Goal: Check status: Check status

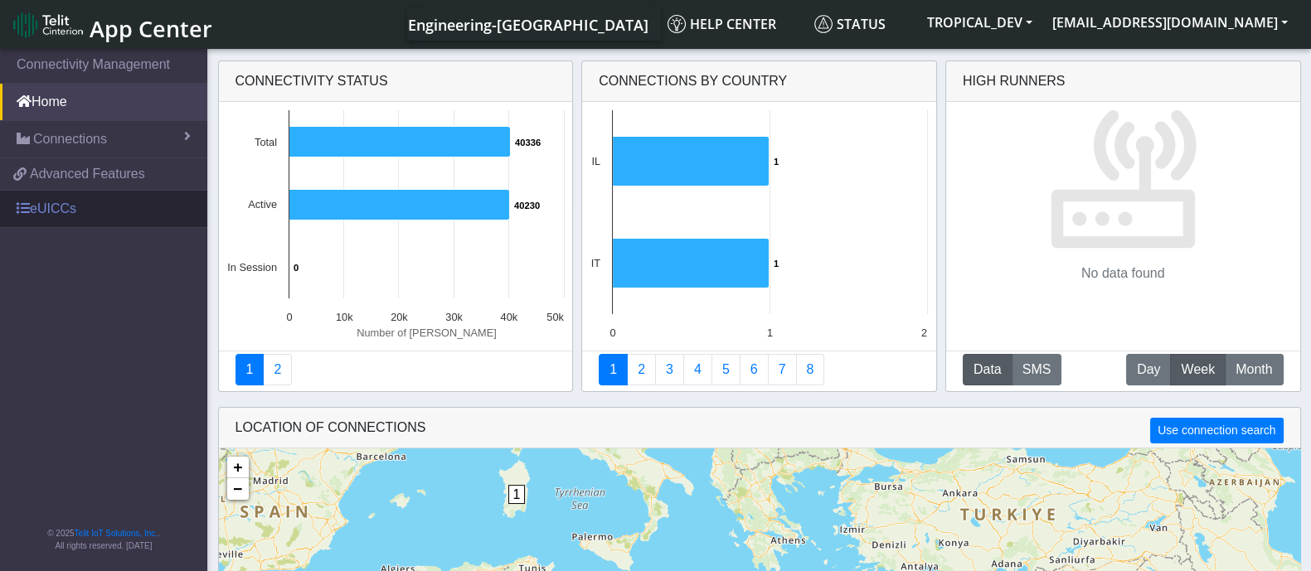
click at [65, 214] on link "eUICCs" at bounding box center [103, 209] width 207 height 36
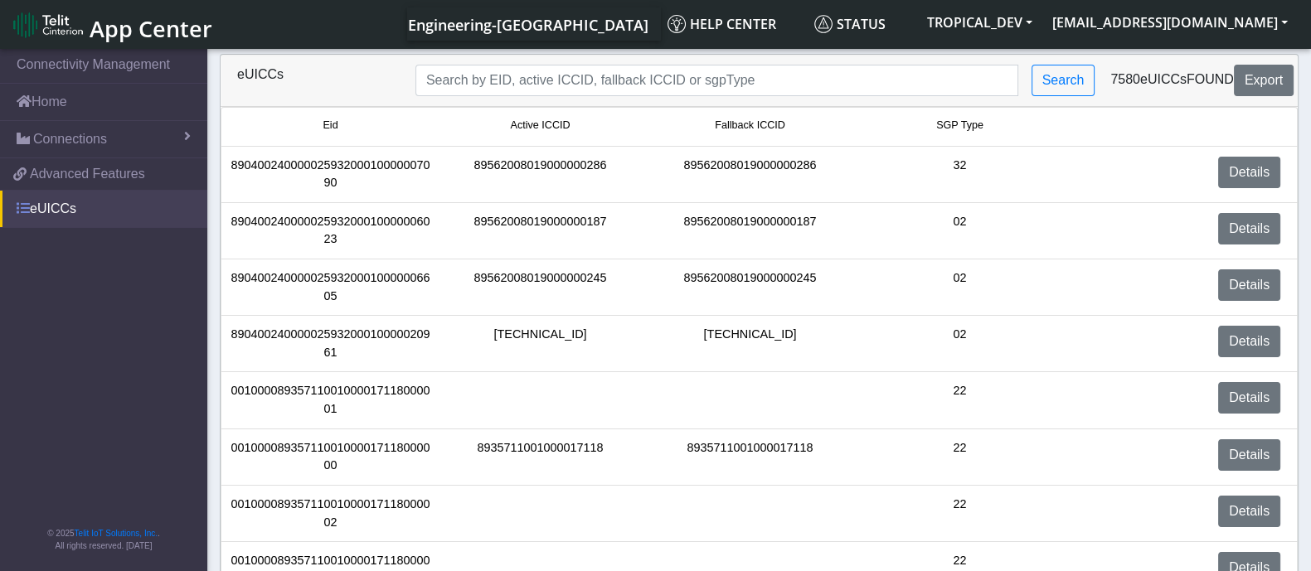
click at [70, 212] on link "eUICCs" at bounding box center [103, 209] width 207 height 36
click at [44, 177] on span "Advanced Features" at bounding box center [87, 174] width 115 height 20
click at [70, 100] on link "Home" at bounding box center [103, 102] width 207 height 36
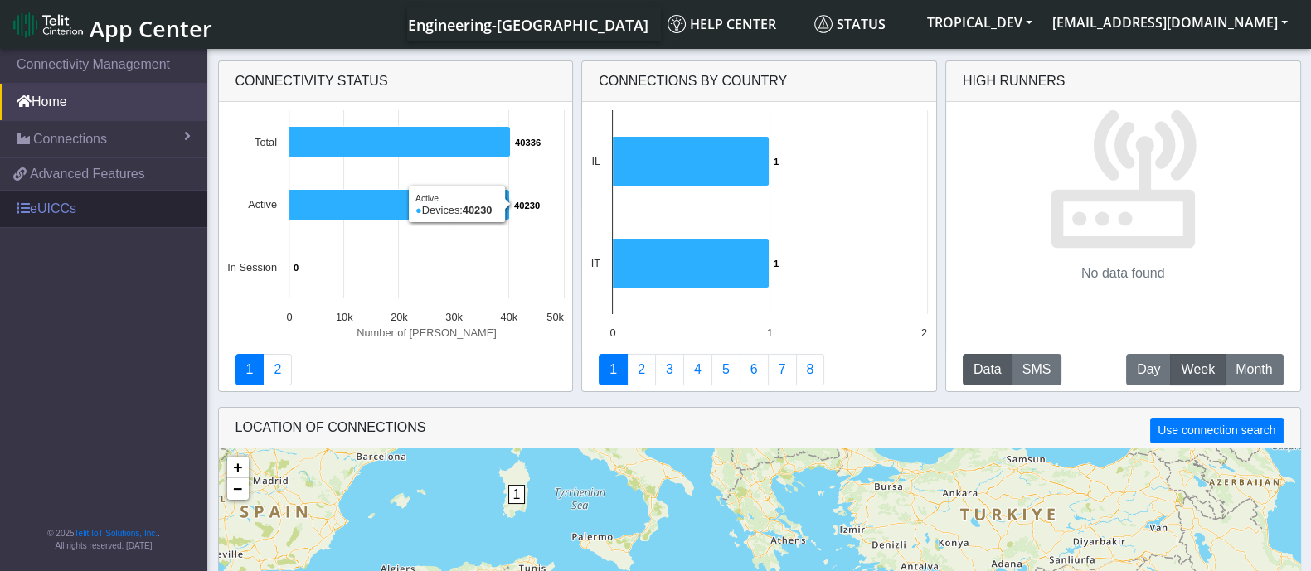
click at [88, 197] on link "eUICCs" at bounding box center [103, 209] width 207 height 36
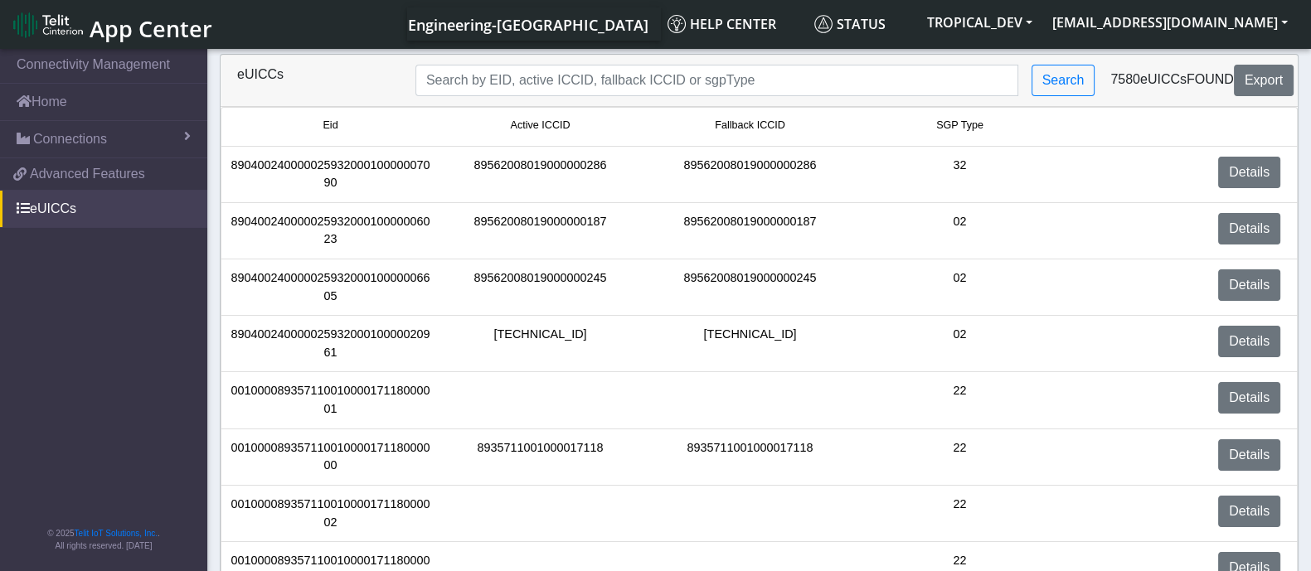
click at [108, 36] on span "App Center" at bounding box center [151, 28] width 123 height 31
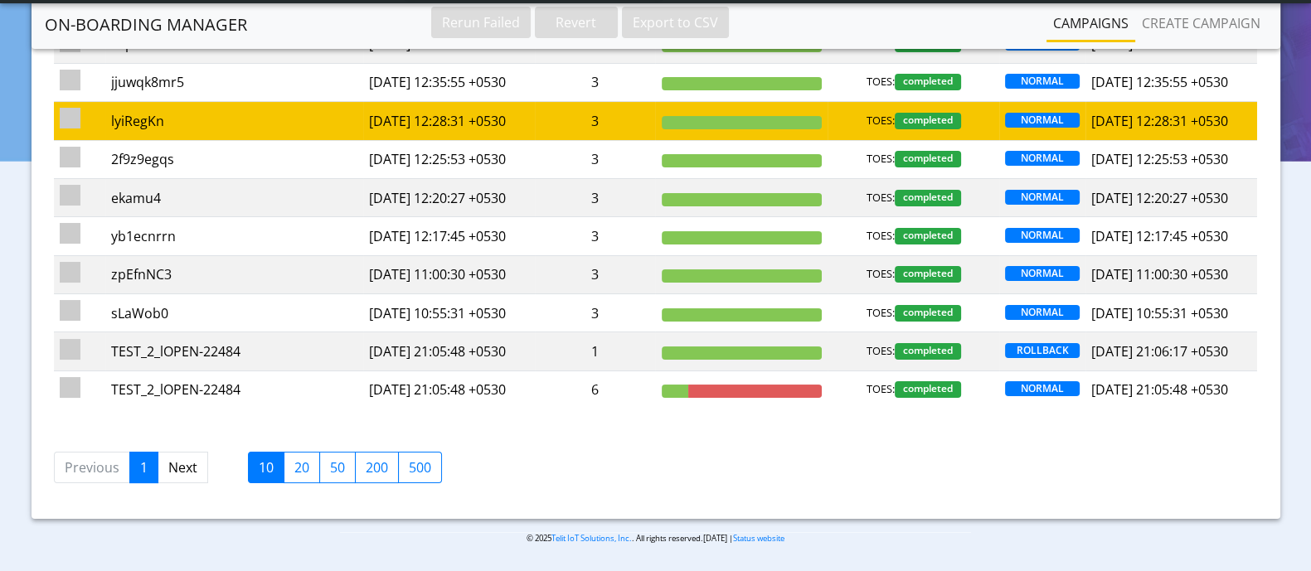
scroll to position [311, 0]
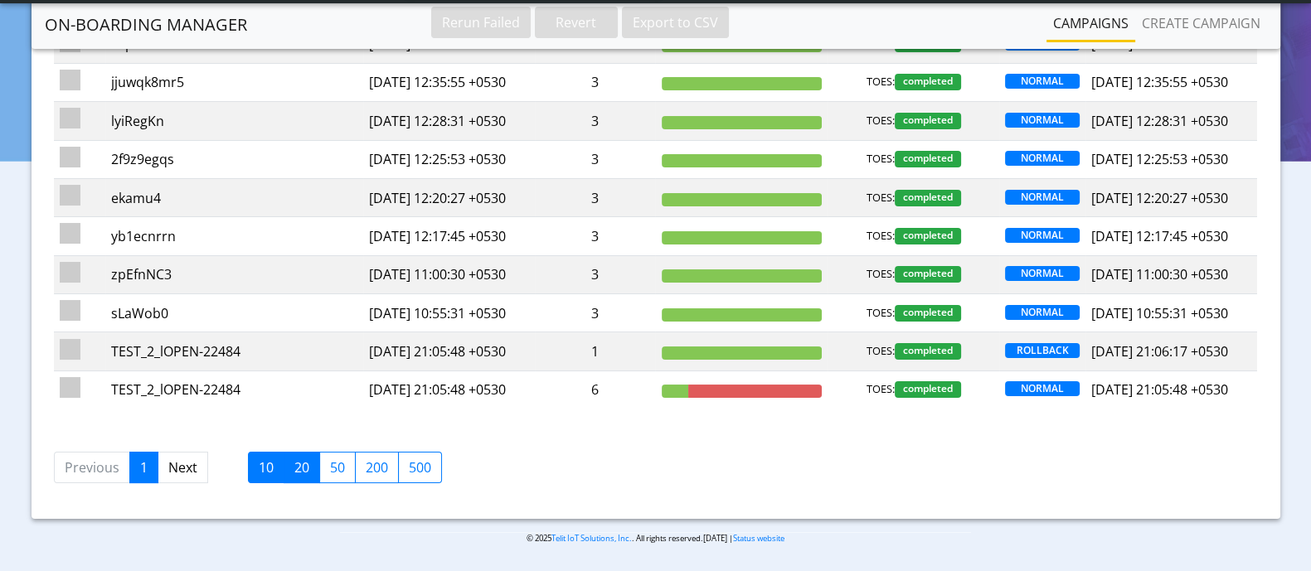
click at [303, 478] on label "20" at bounding box center [302, 468] width 36 height 32
click at [303, 468] on input "20" at bounding box center [299, 463] width 11 height 11
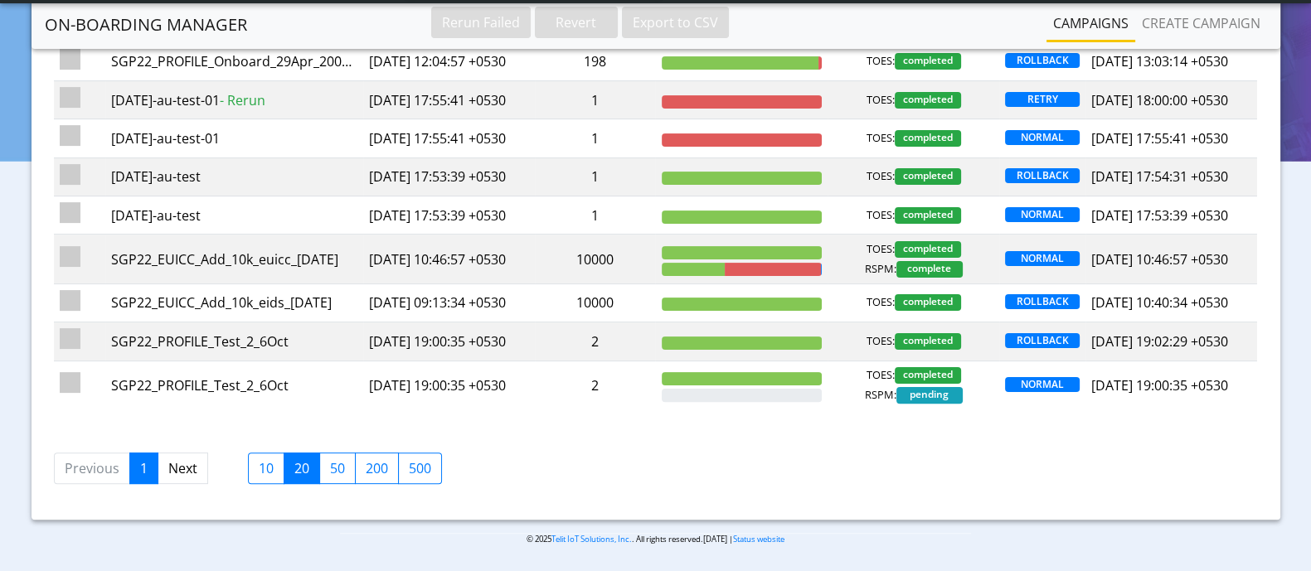
scroll to position [828, 0]
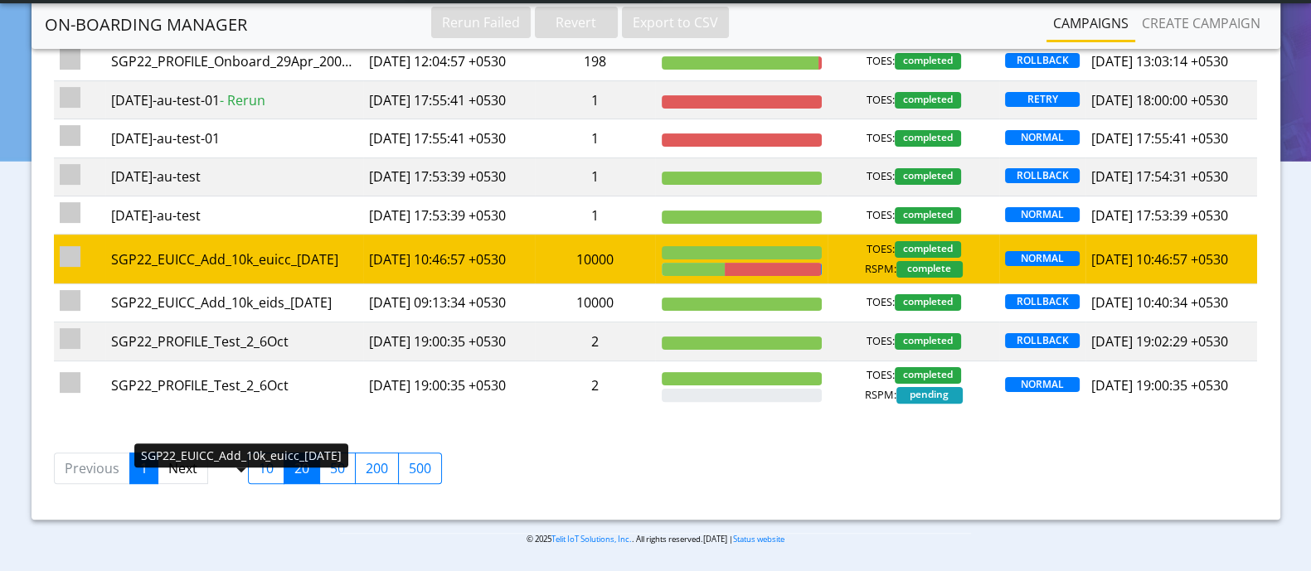
click at [250, 250] on div "SGP22_EUICC_Add_10k_euicc_[DATE]" at bounding box center [234, 260] width 246 height 20
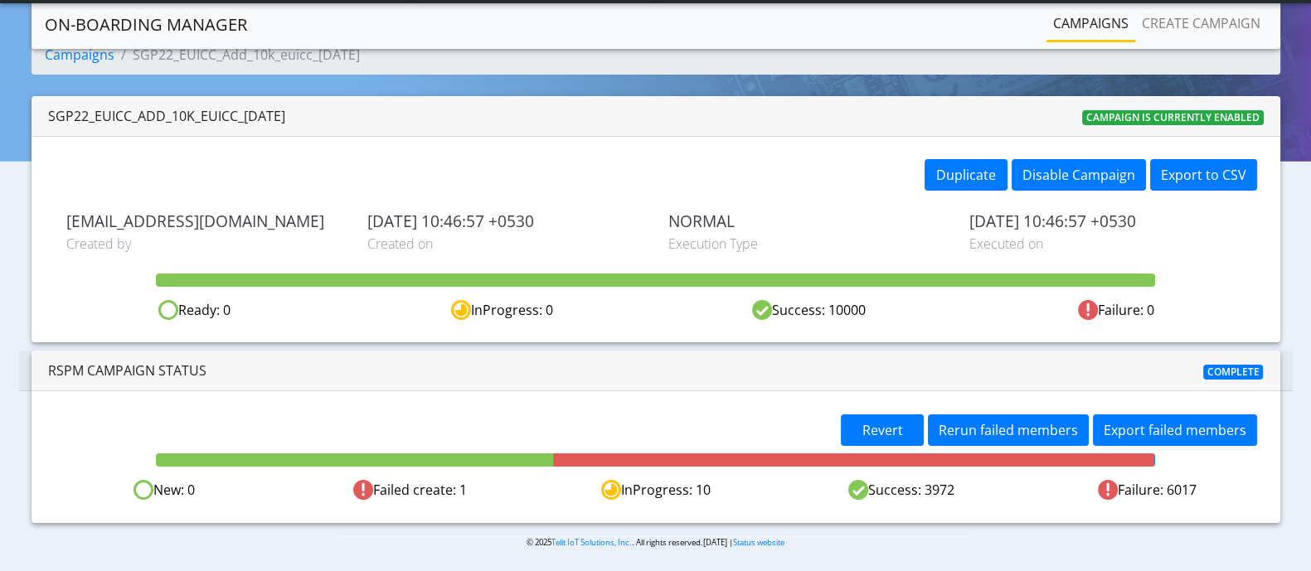
scroll to position [45, 0]
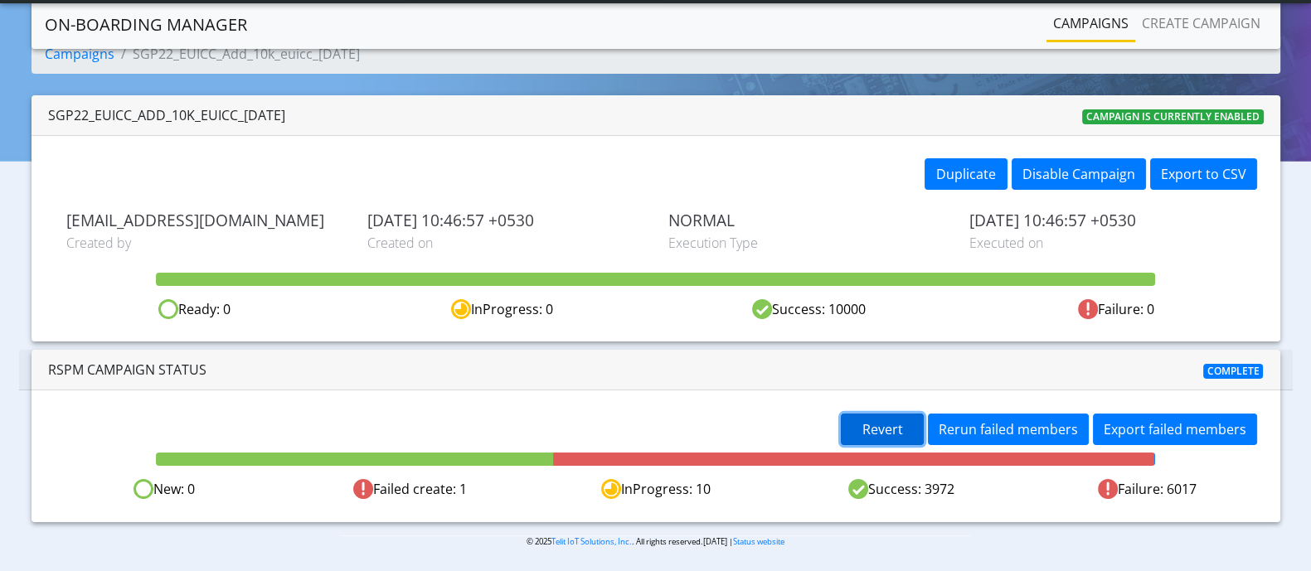
click at [898, 426] on span "Revert" at bounding box center [882, 429] width 41 height 18
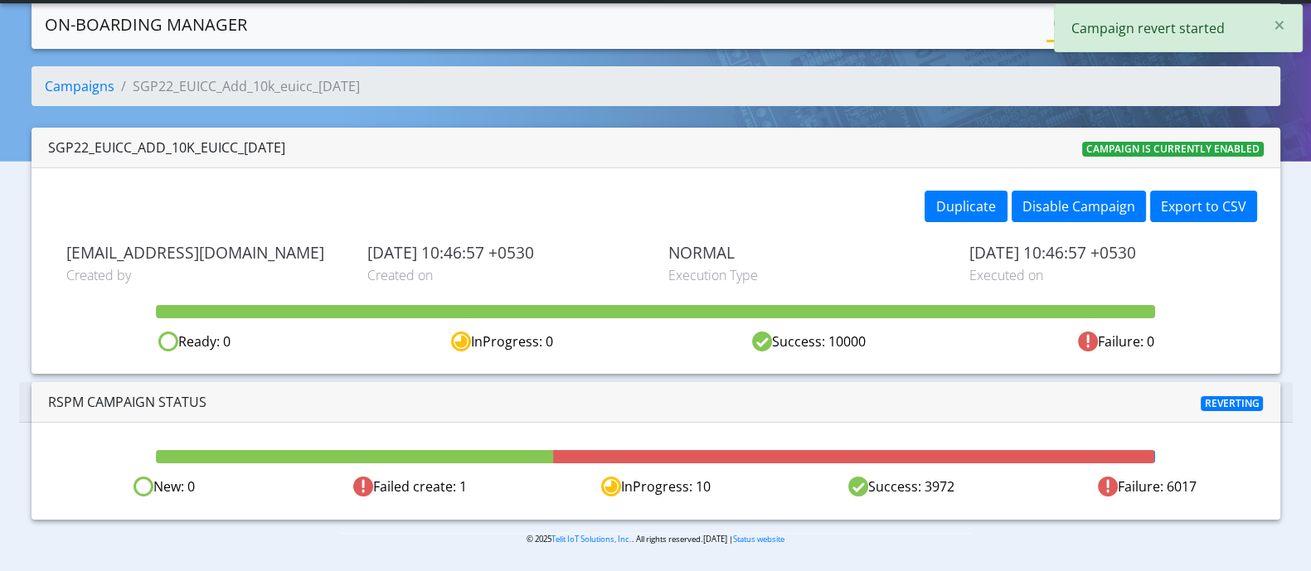
scroll to position [10, 0]
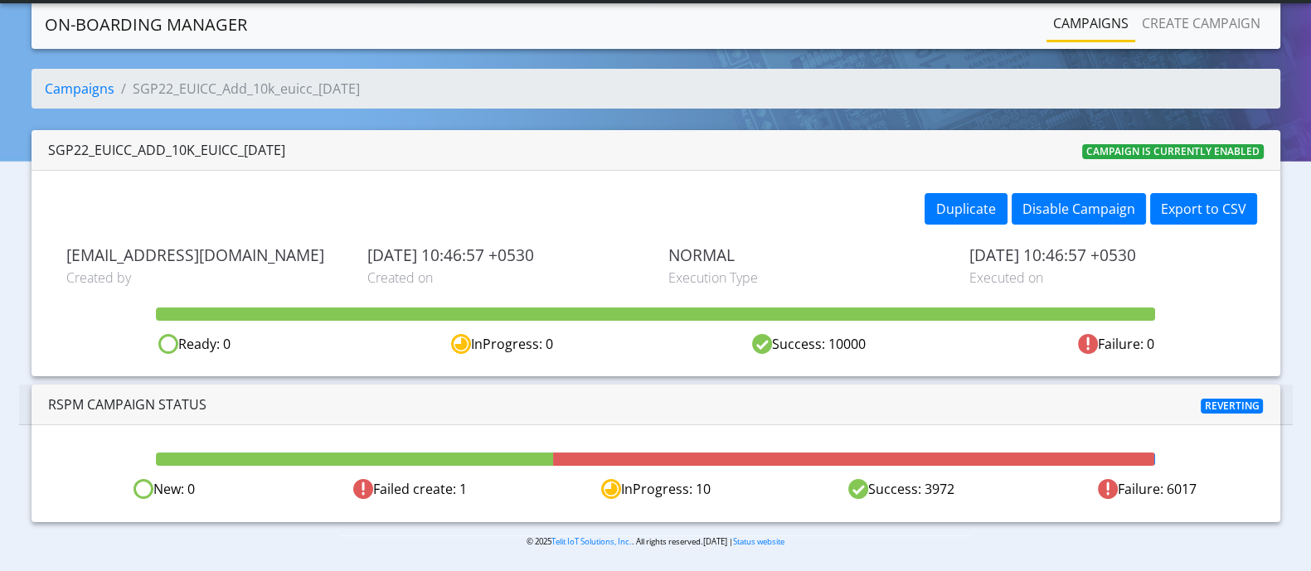
drag, startPoint x: 904, startPoint y: 488, endPoint x: 963, endPoint y: 478, distance: 59.7
click at [963, 479] on div "Success: 3972" at bounding box center [901, 489] width 245 height 21
click at [949, 482] on div "Success: 3972" at bounding box center [901, 489] width 245 height 21
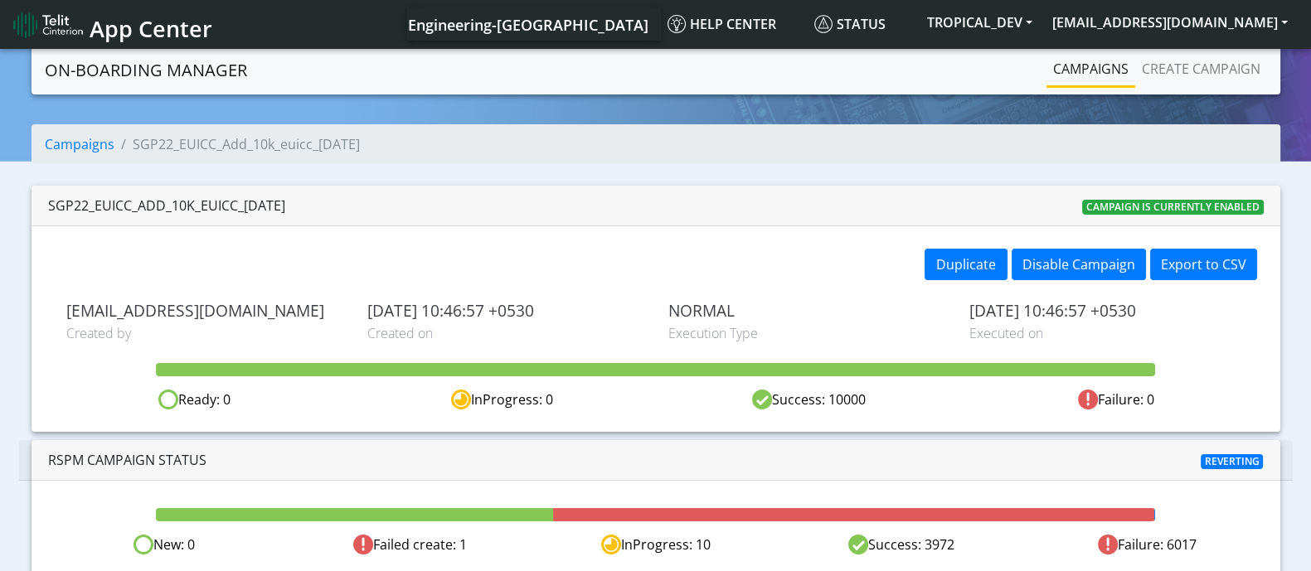
scroll to position [10, 0]
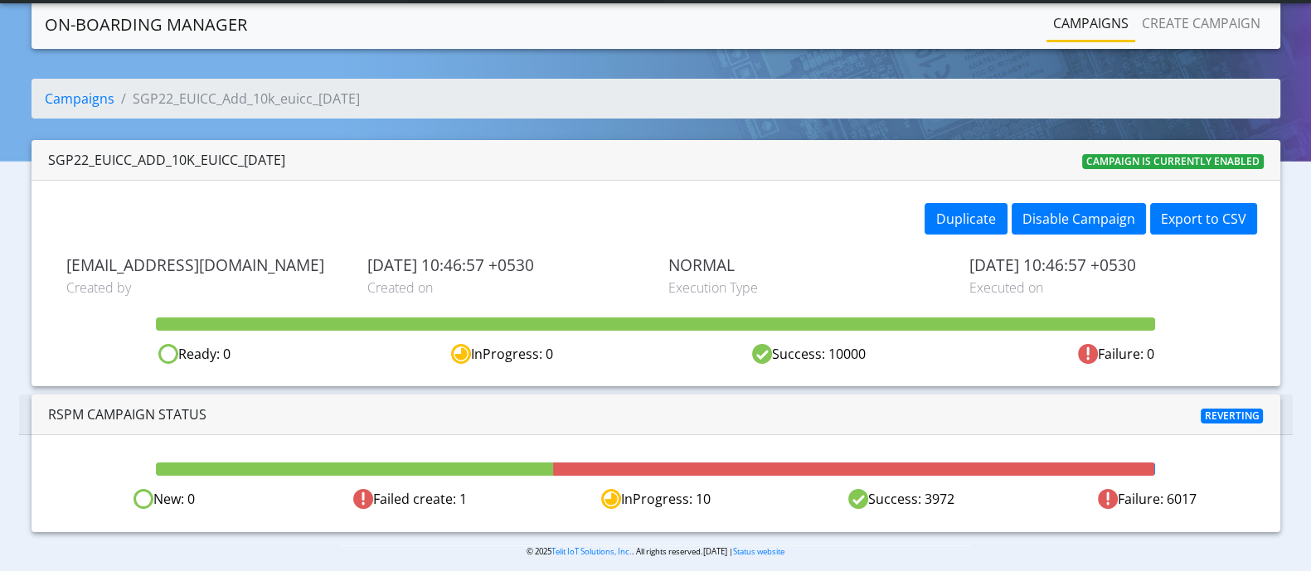
scroll to position [10, 0]
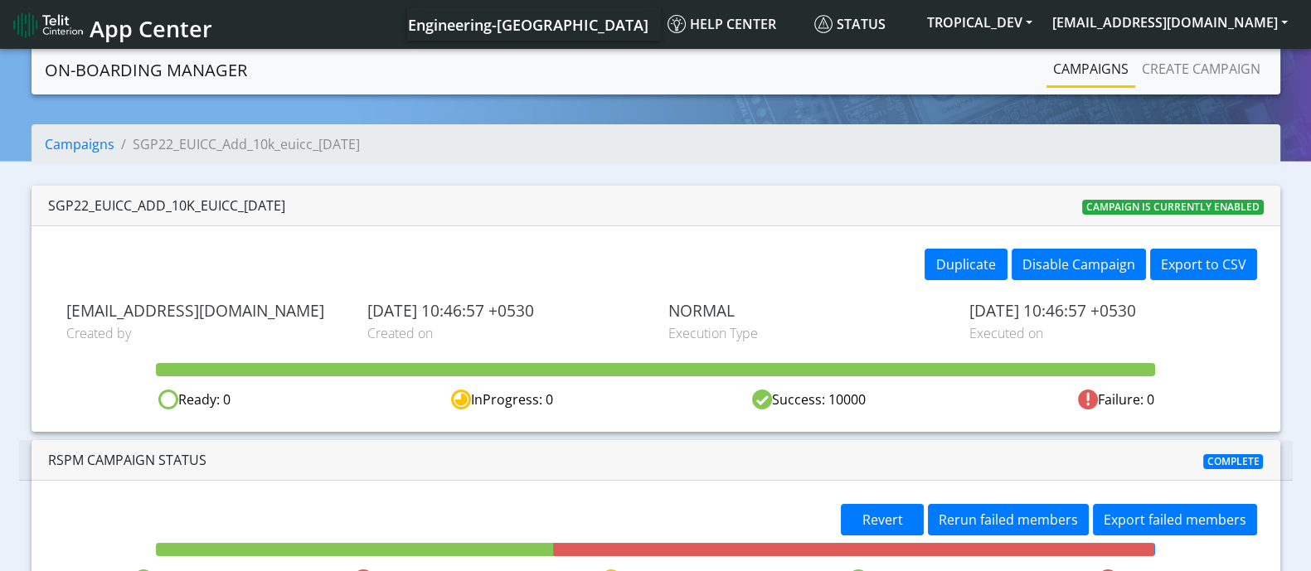
scroll to position [45, 0]
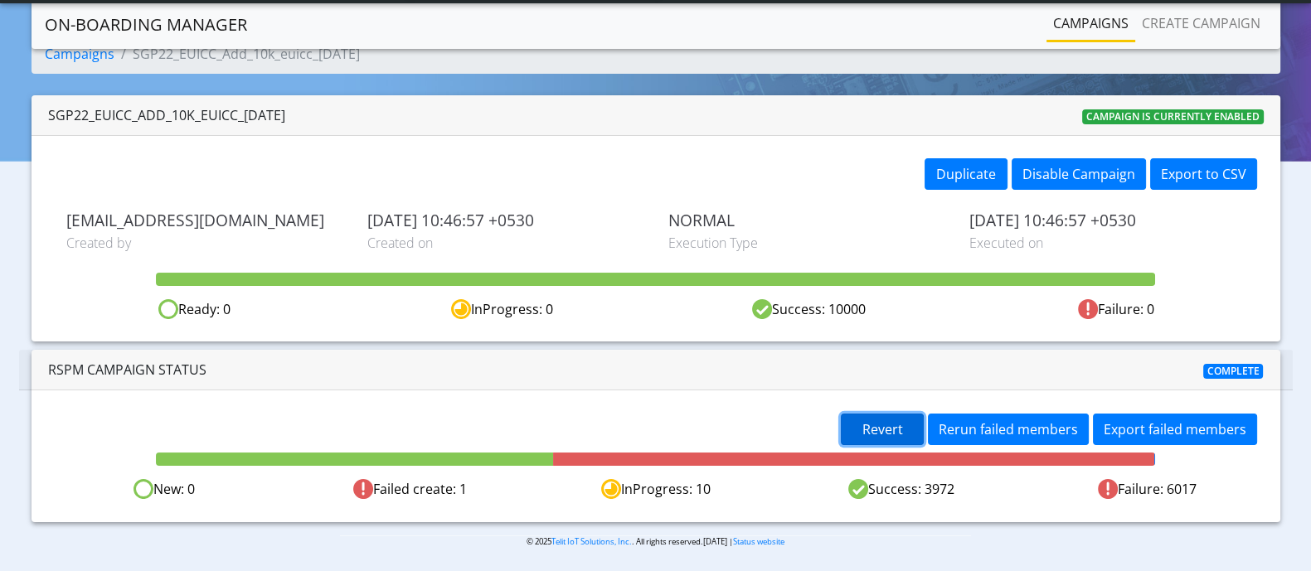
click at [884, 425] on span "Revert" at bounding box center [882, 429] width 41 height 18
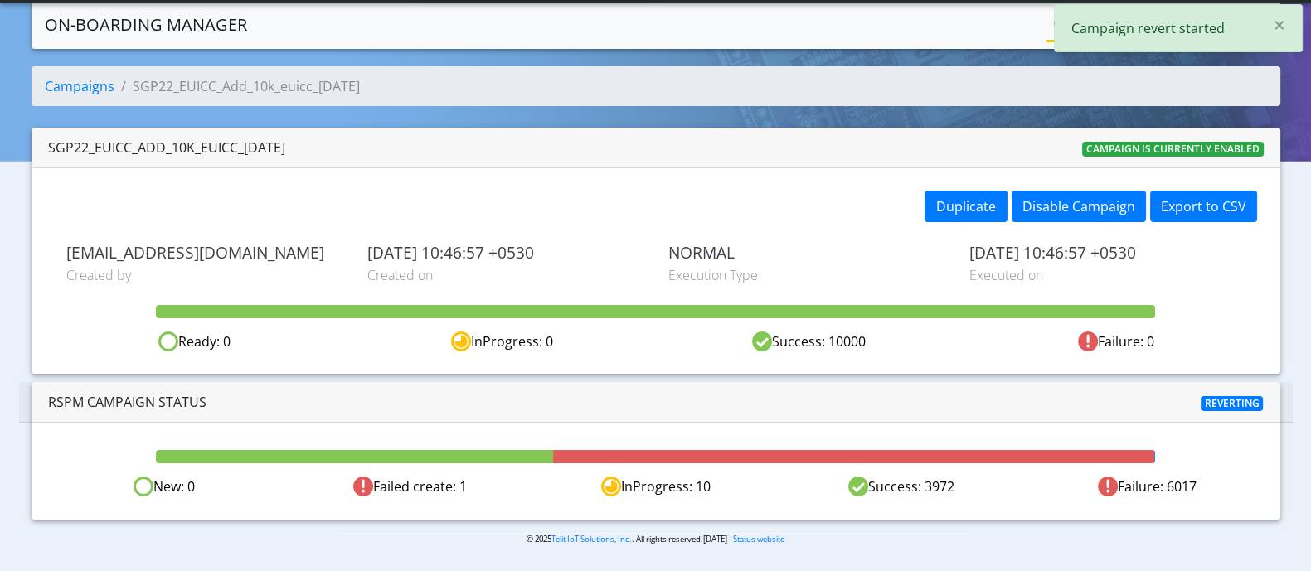
scroll to position [10, 0]
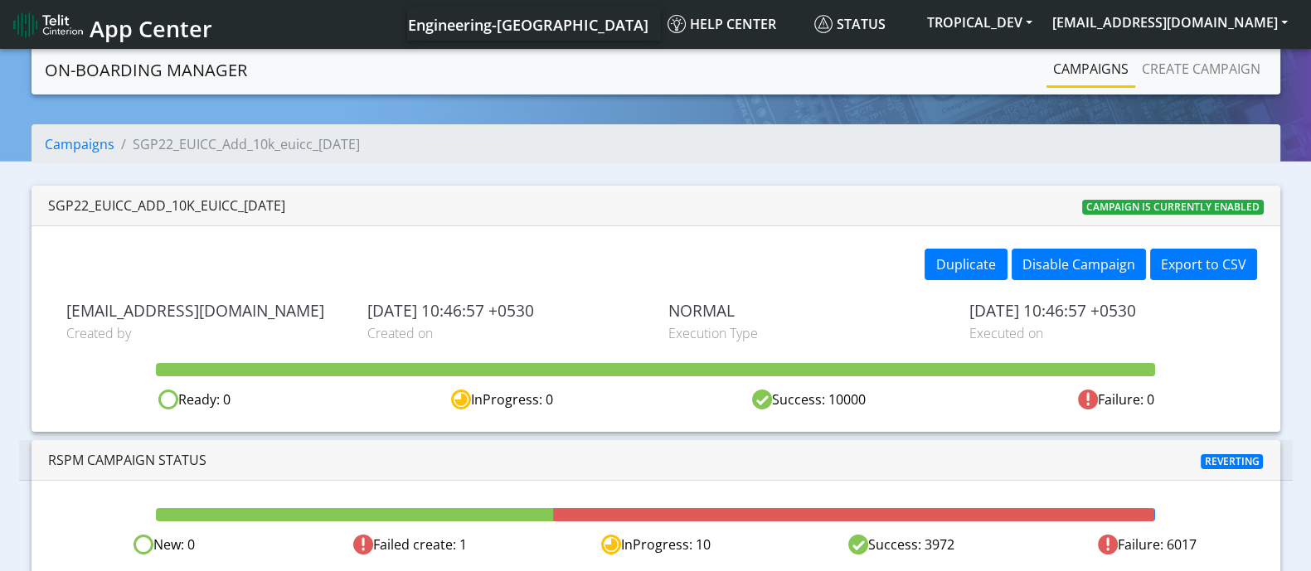
scroll to position [10, 0]
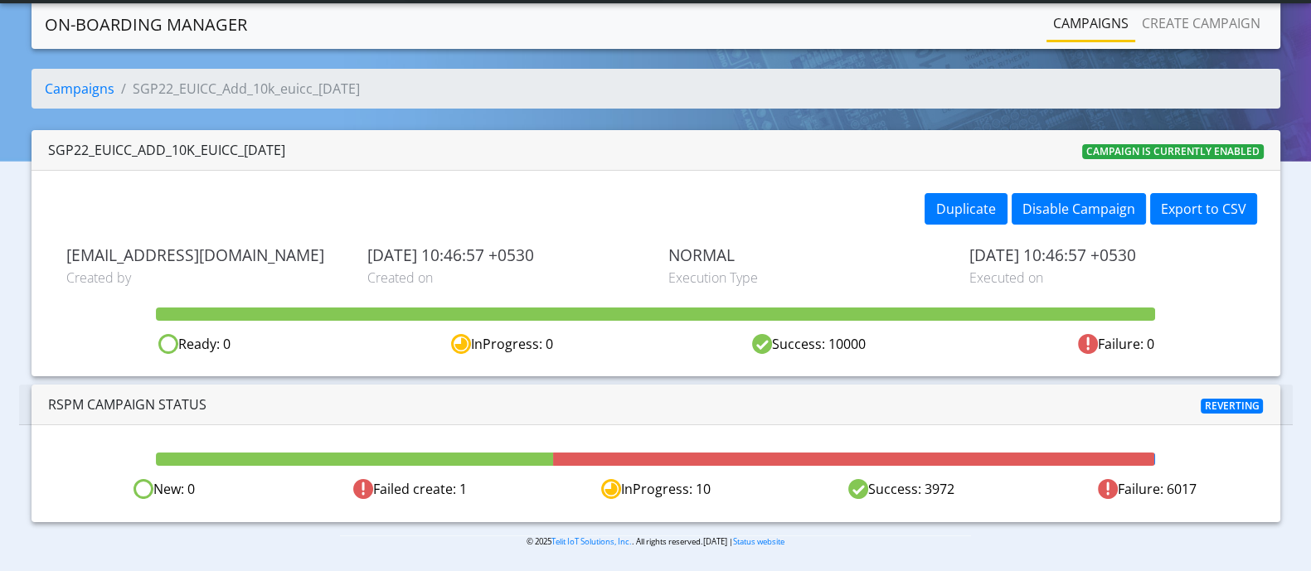
click at [122, 32] on link "On-Boarding Manager" at bounding box center [146, 24] width 202 height 33
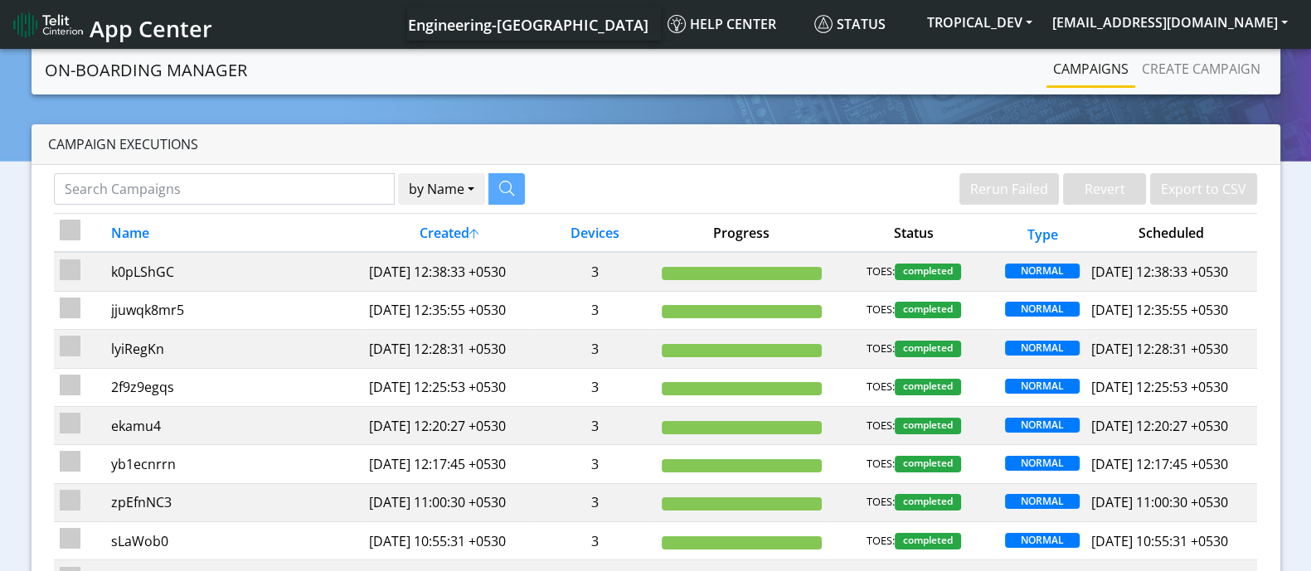
click at [135, 31] on span "App Center" at bounding box center [151, 28] width 123 height 31
drag, startPoint x: 695, startPoint y: 234, endPoint x: 755, endPoint y: 226, distance: 60.3
click at [755, 226] on th "Progress" at bounding box center [741, 233] width 172 height 39
click at [755, 225] on th "Progress" at bounding box center [741, 233] width 172 height 39
click at [66, 31] on img at bounding box center [48, 25] width 70 height 27
